Goal: Entertainment & Leisure: Consume media (video, audio)

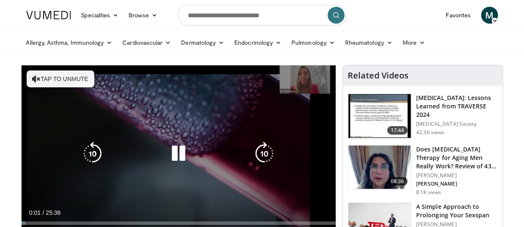
click at [53, 74] on button "Tap to unmute" at bounding box center [61, 79] width 68 height 17
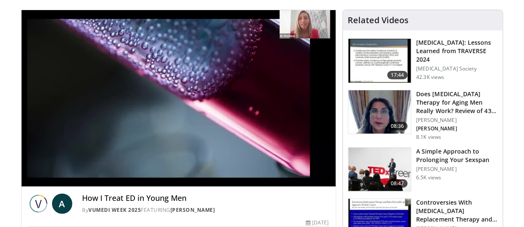
scroll to position [63, 0]
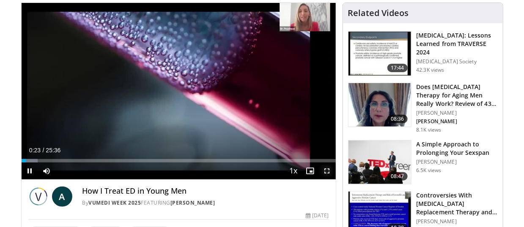
click at [327, 173] on span "Video Player" at bounding box center [327, 171] width 17 height 17
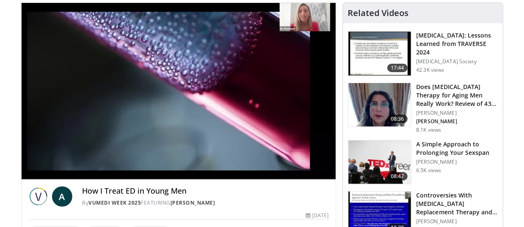
click at [75, 171] on video-js "**********" at bounding box center [179, 91] width 314 height 177
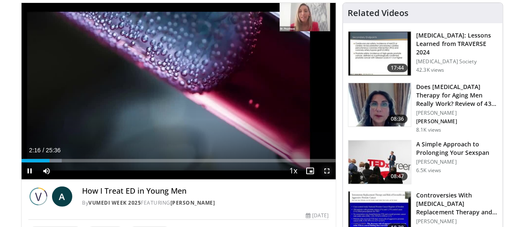
click at [324, 173] on span "Video Player" at bounding box center [327, 171] width 17 height 17
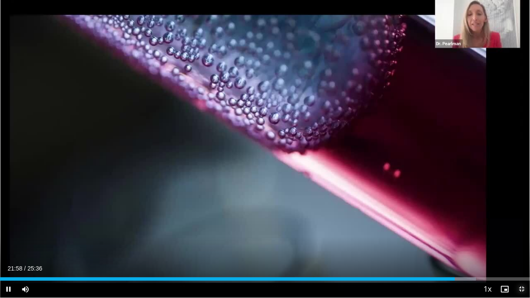
click at [523, 227] on span "Video Player" at bounding box center [521, 289] width 17 height 17
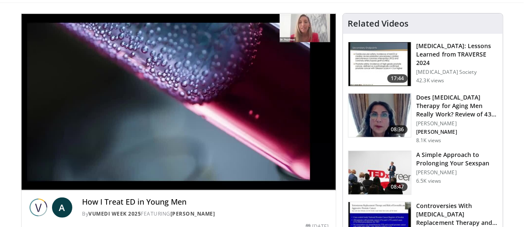
scroll to position [50, 0]
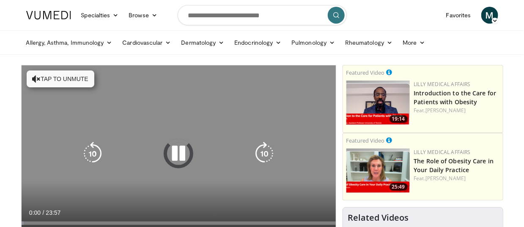
click at [53, 77] on button "Tap to unmute" at bounding box center [61, 79] width 68 height 17
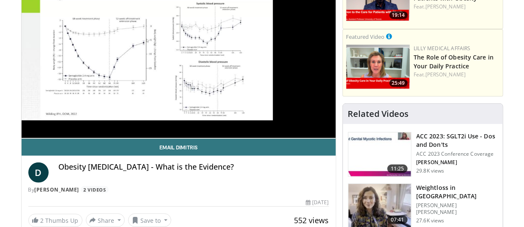
scroll to position [20, 0]
